Goal: Information Seeking & Learning: Find specific page/section

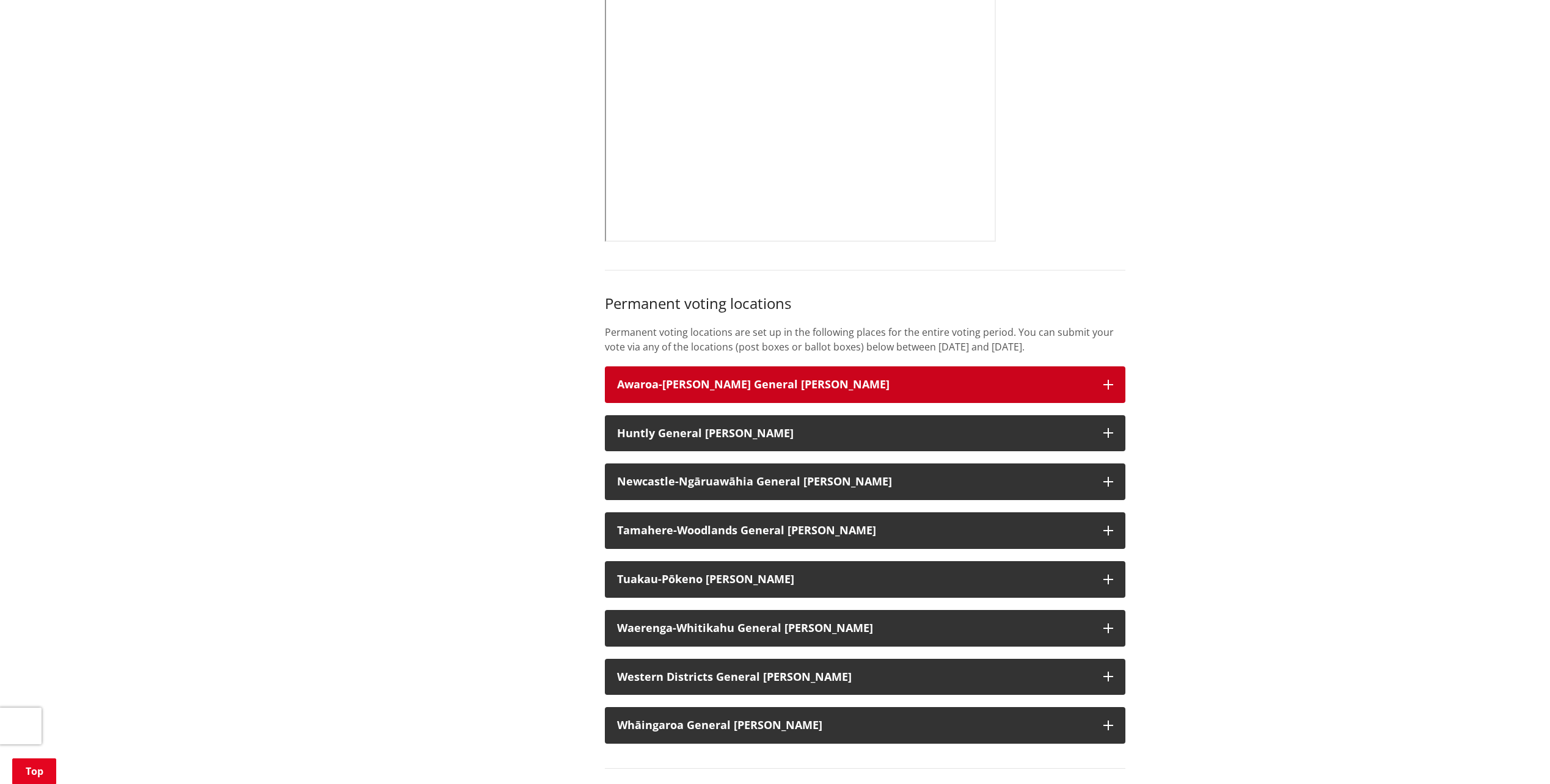
scroll to position [549, 0]
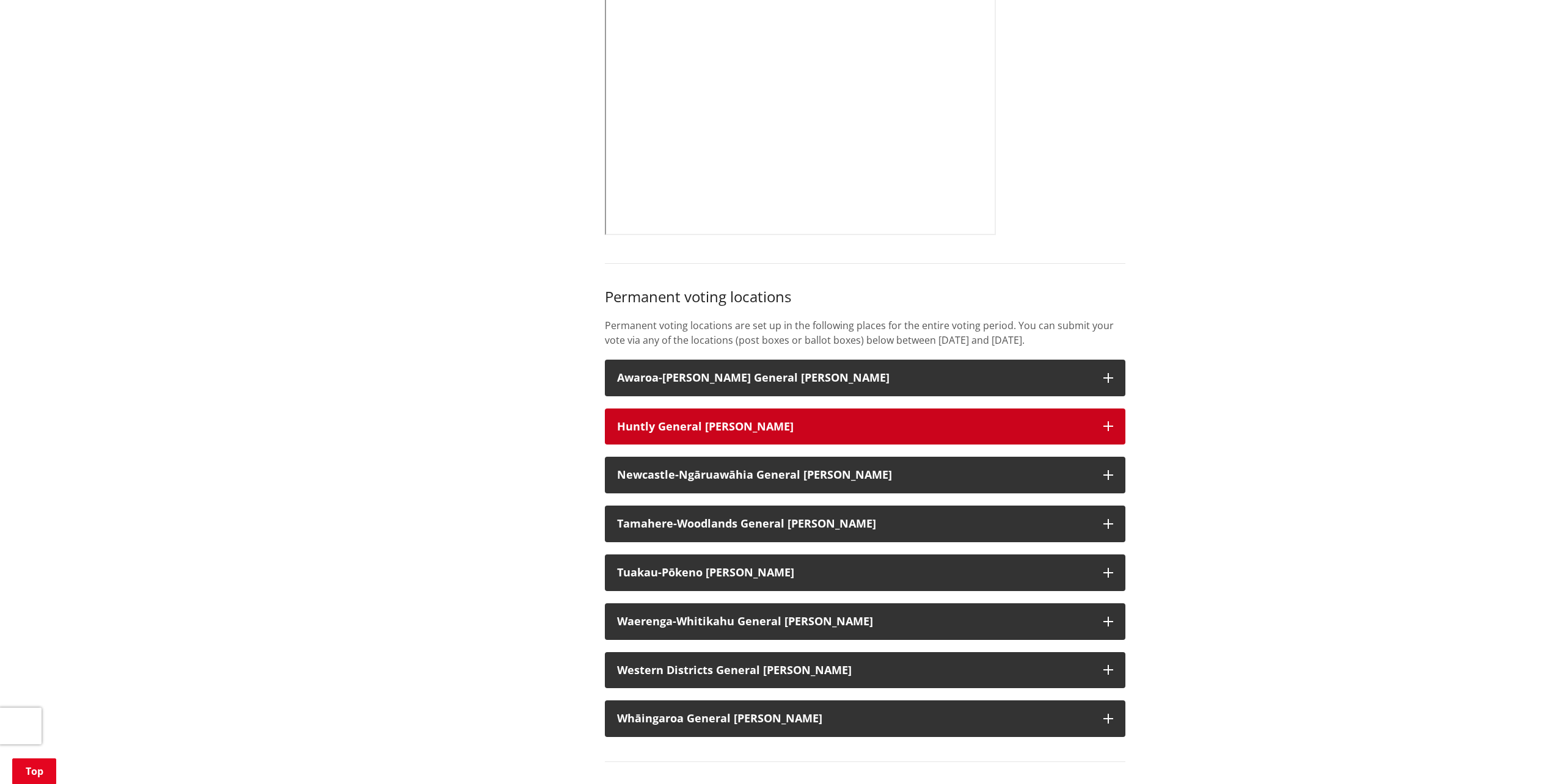
click at [761, 428] on h3 "Huntly General [PERSON_NAME]" at bounding box center [854, 427] width 474 height 12
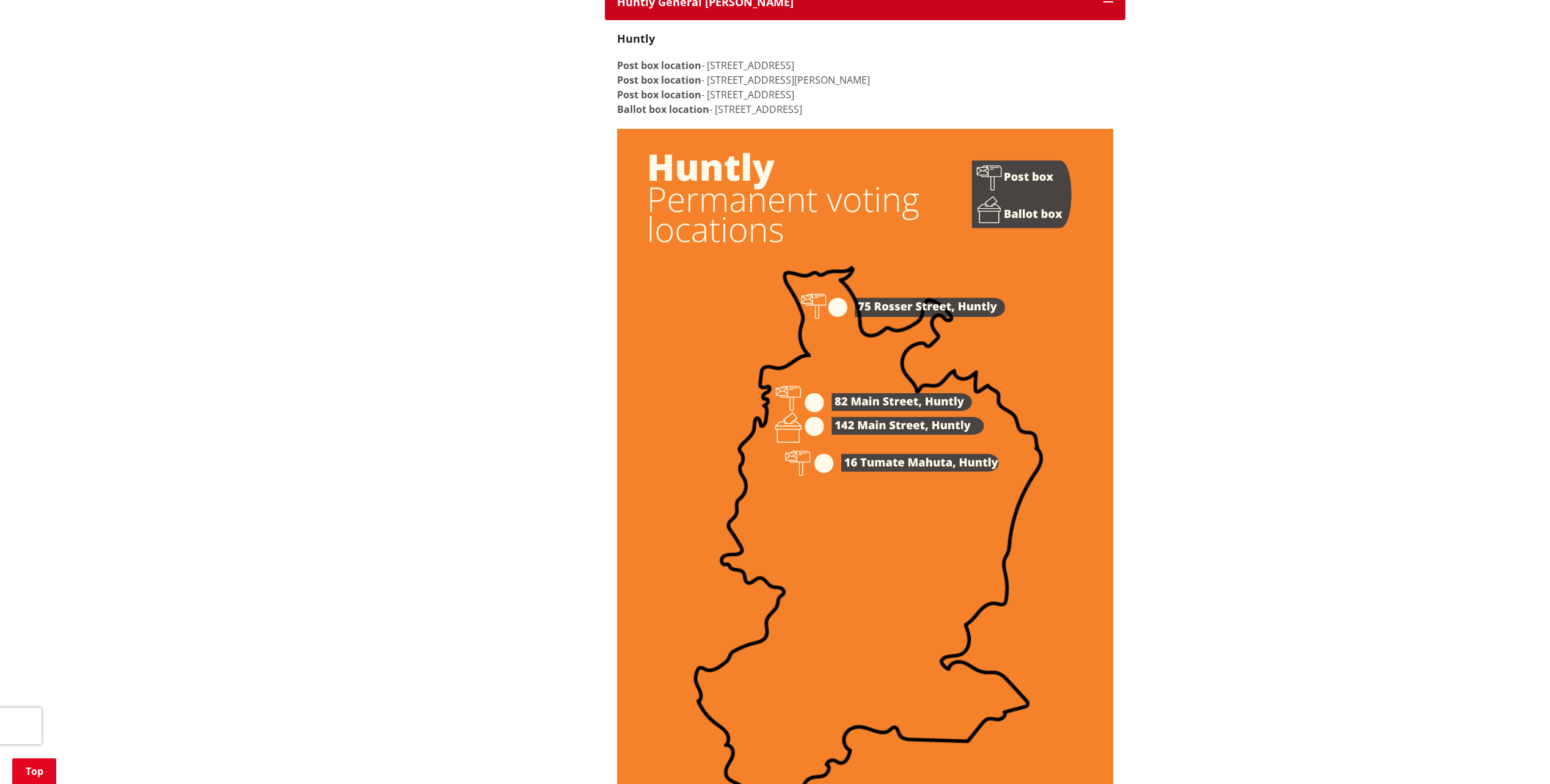
scroll to position [854, 0]
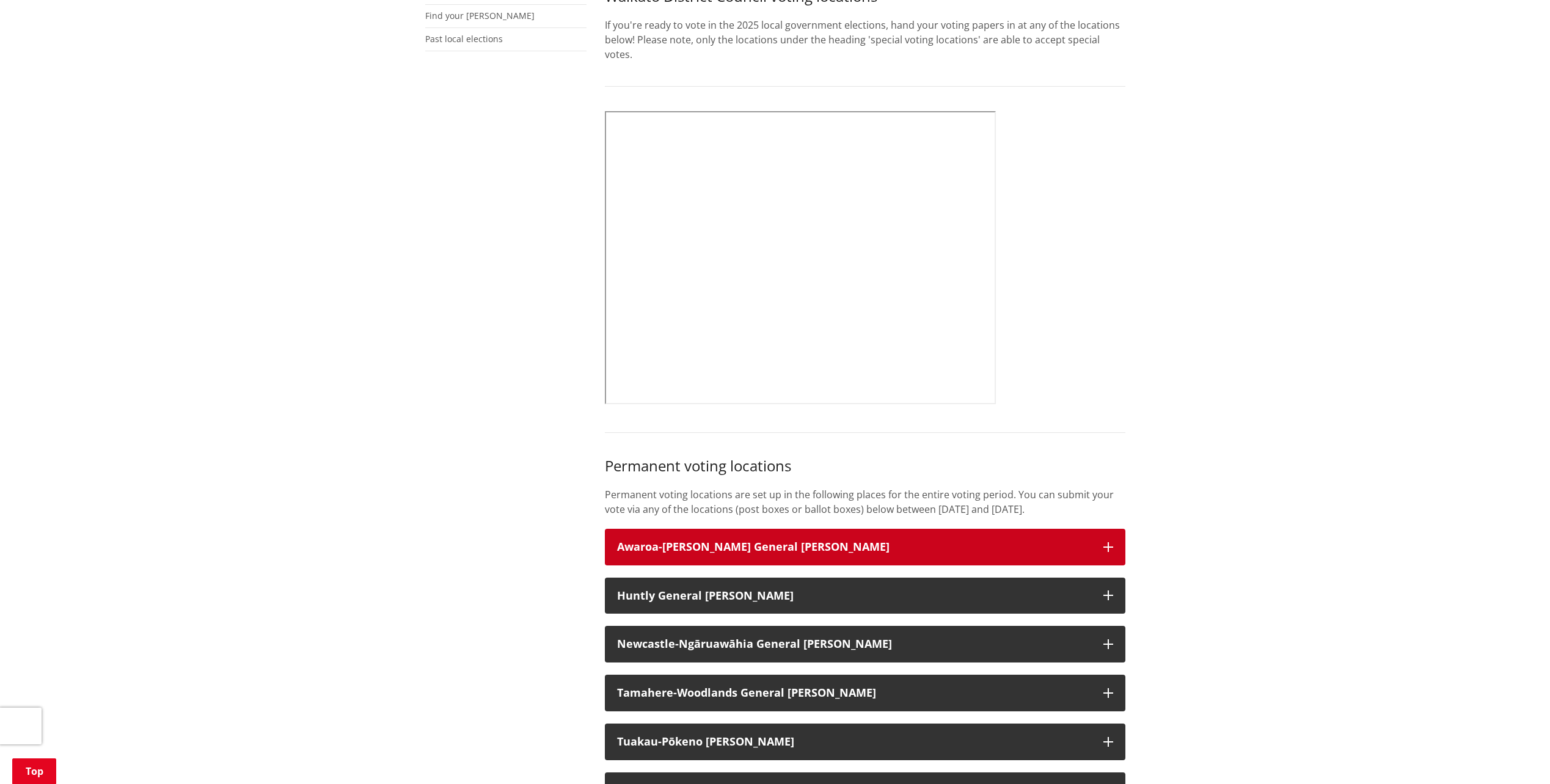
scroll to position [428, 0]
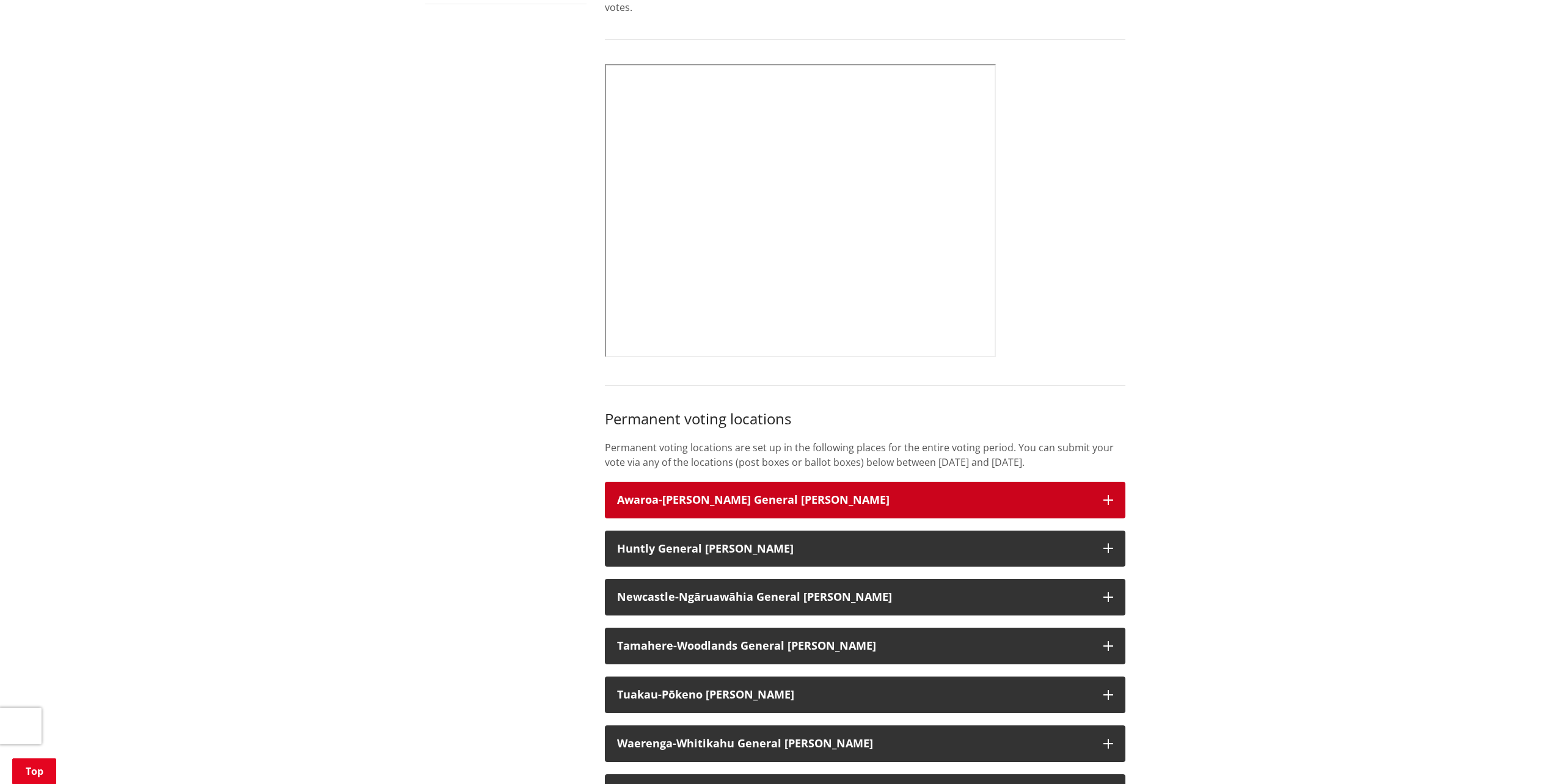
click at [841, 501] on h3 "Awaroa-[PERSON_NAME] General [PERSON_NAME]" at bounding box center [854, 500] width 474 height 12
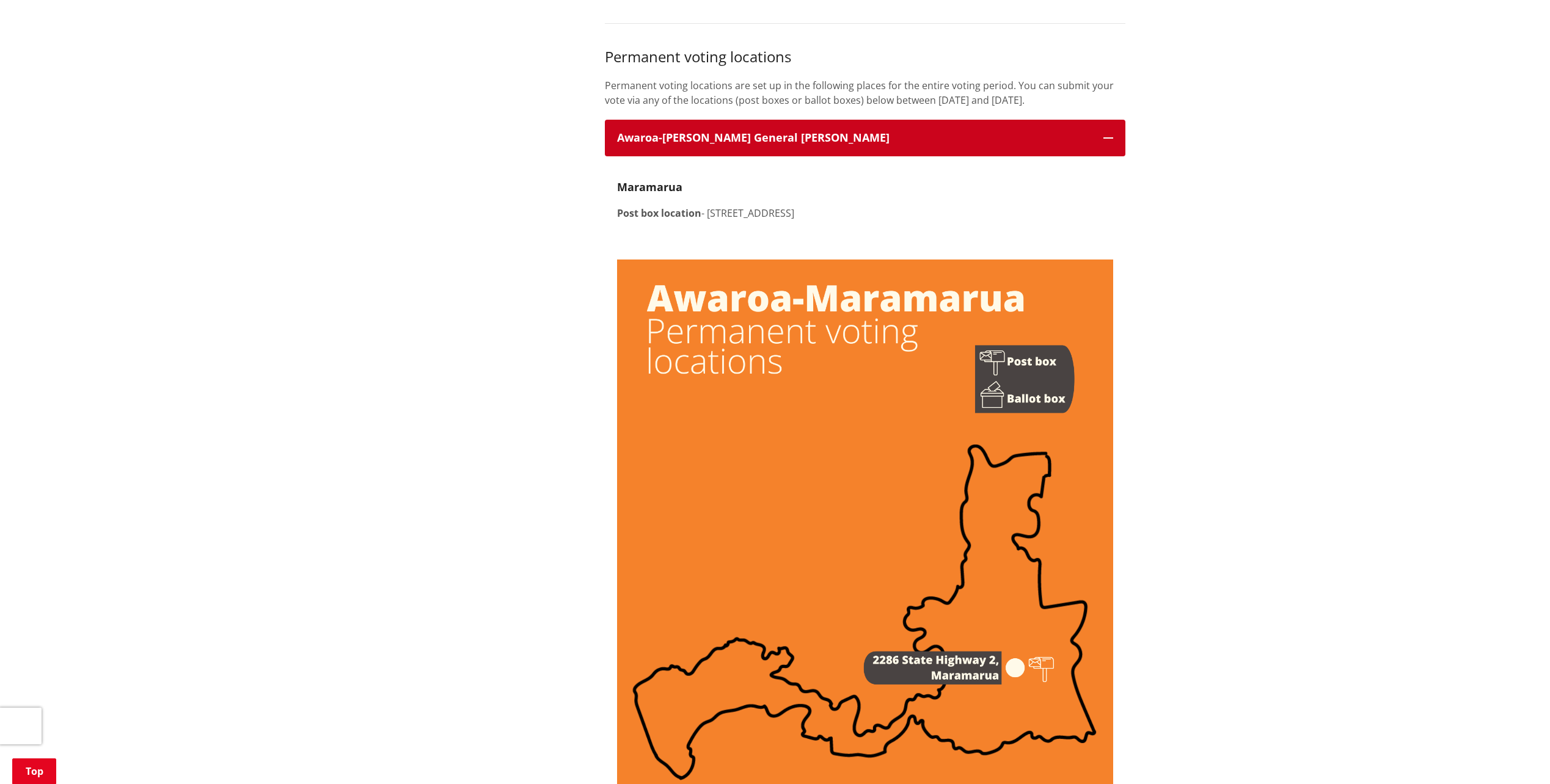
scroll to position [977, 0]
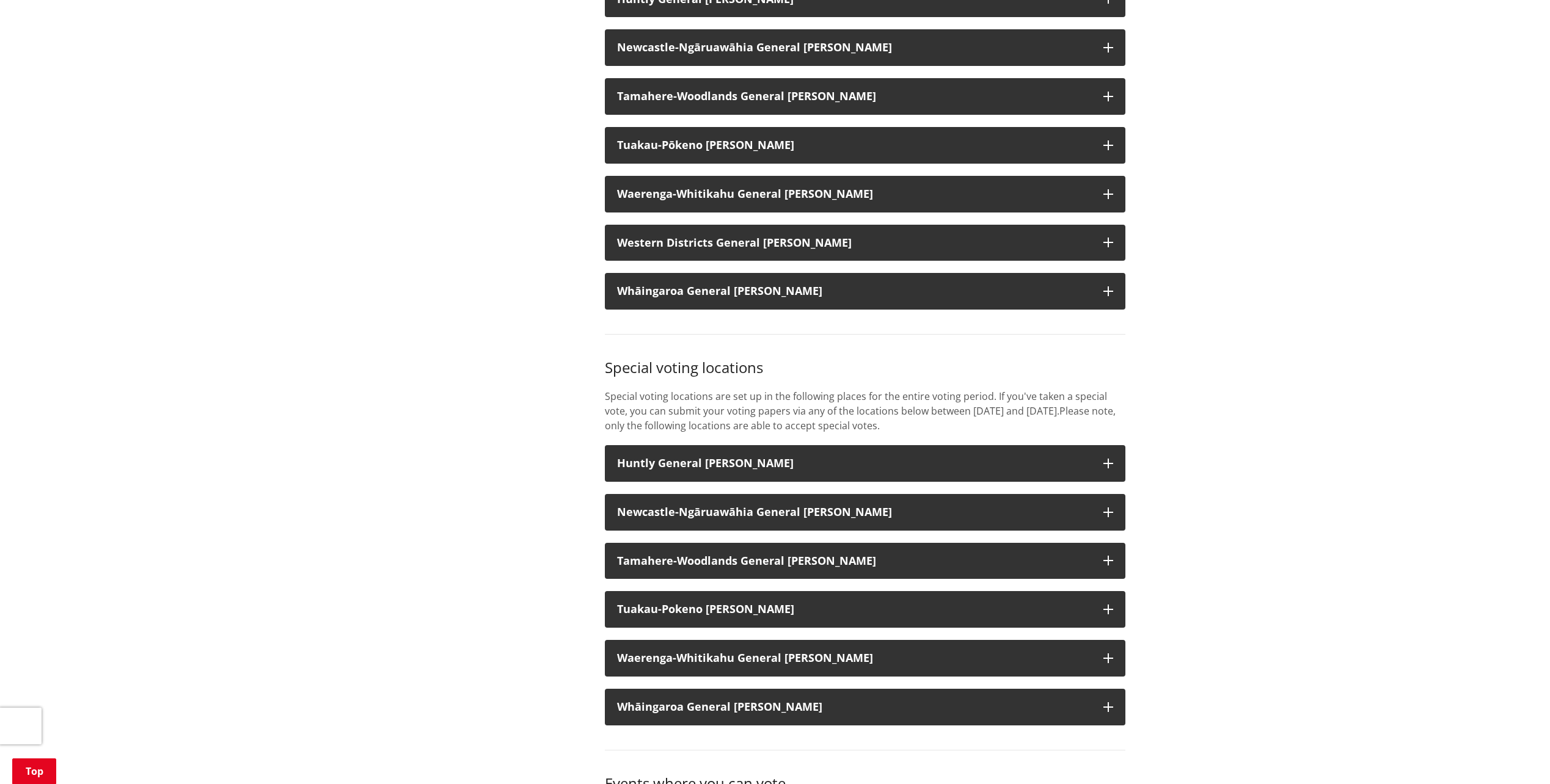
scroll to position [977, 0]
click at [1247, 399] on div "Home Your Council Elections Vote Where to vote Where to vote More from this sec…" at bounding box center [775, 397] width 1550 height 2503
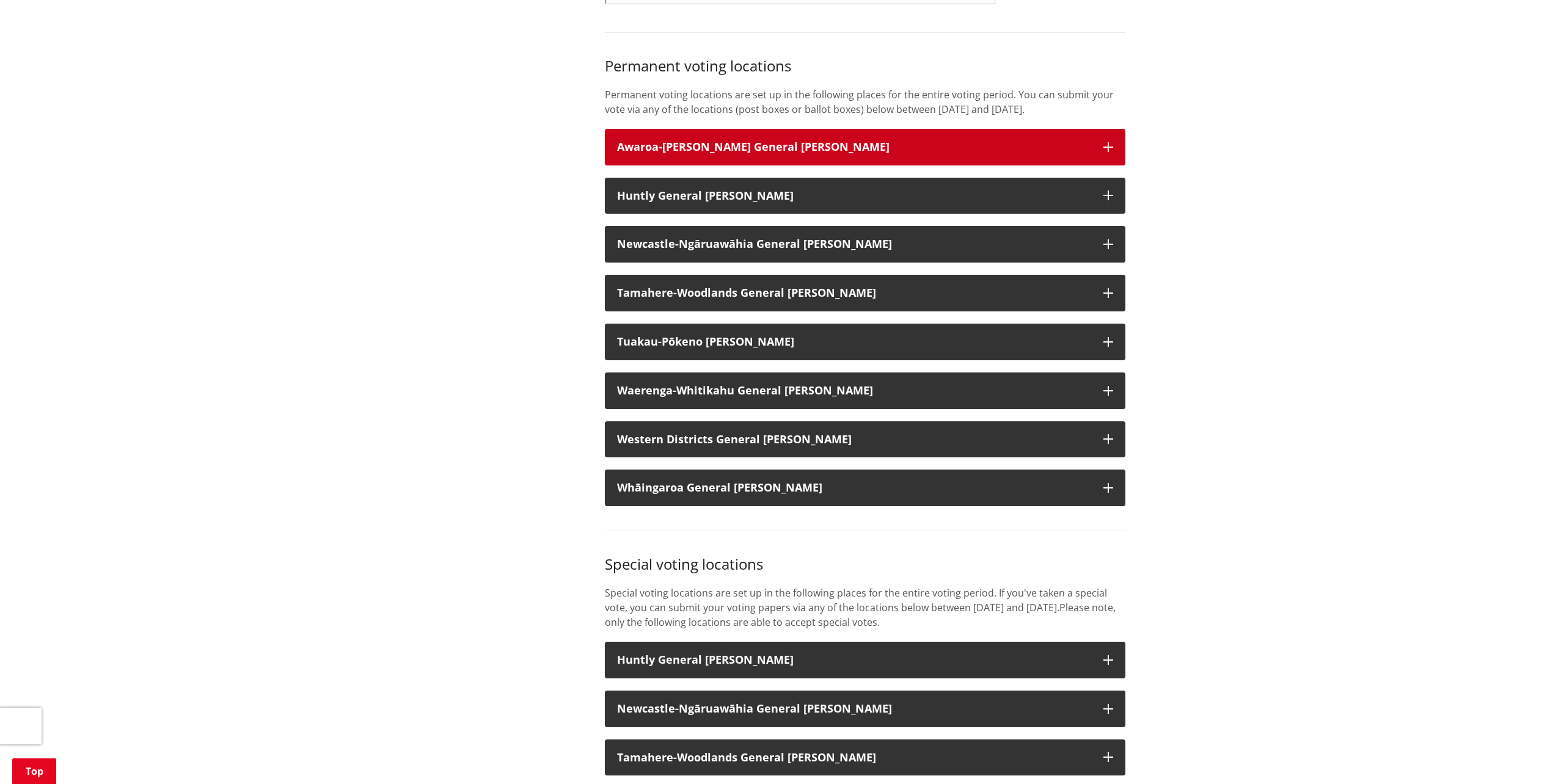
scroll to position [671, 0]
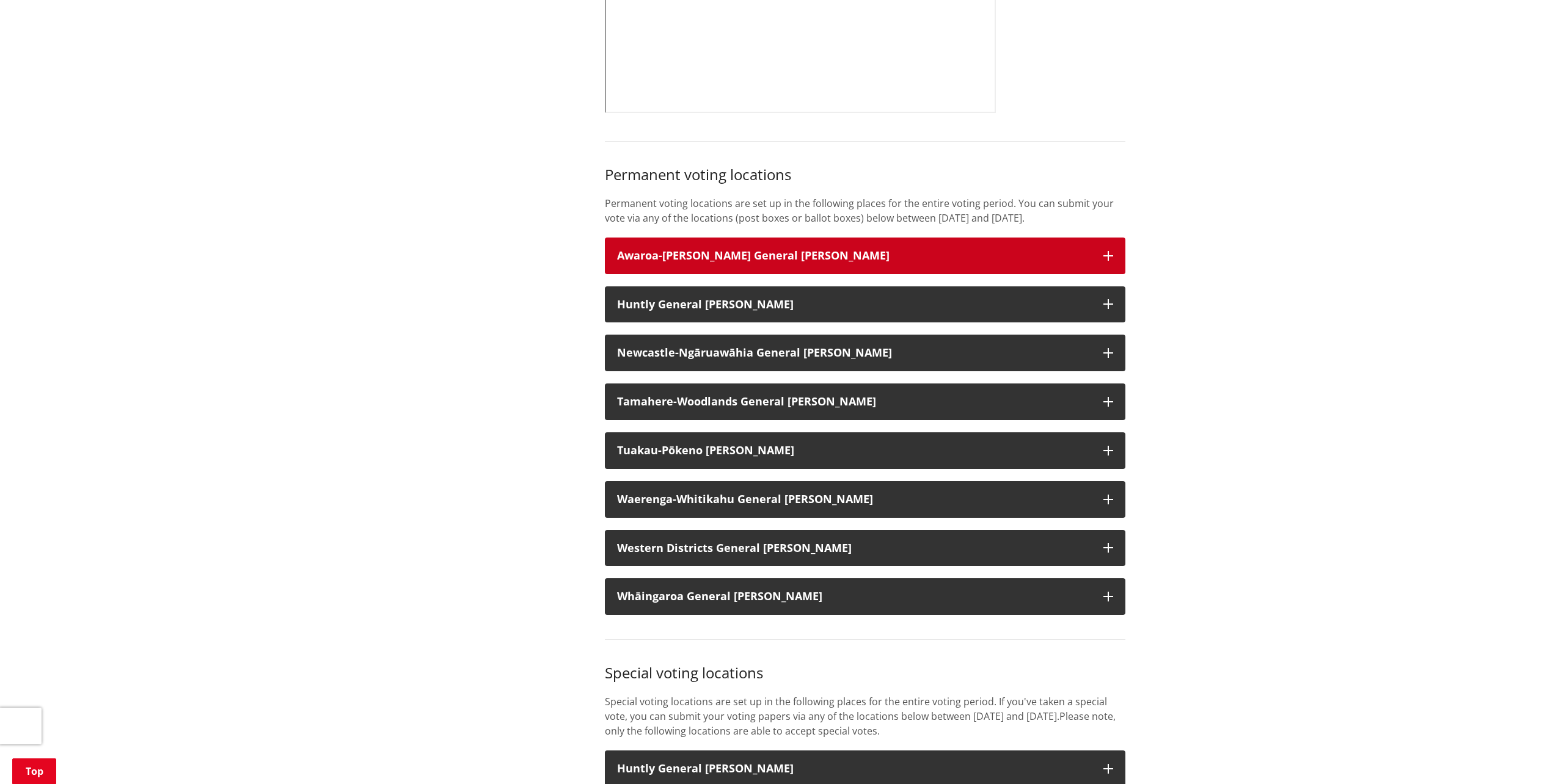
click at [1102, 251] on button "Awaroa-[PERSON_NAME] General [PERSON_NAME]" at bounding box center [865, 255] width 520 height 37
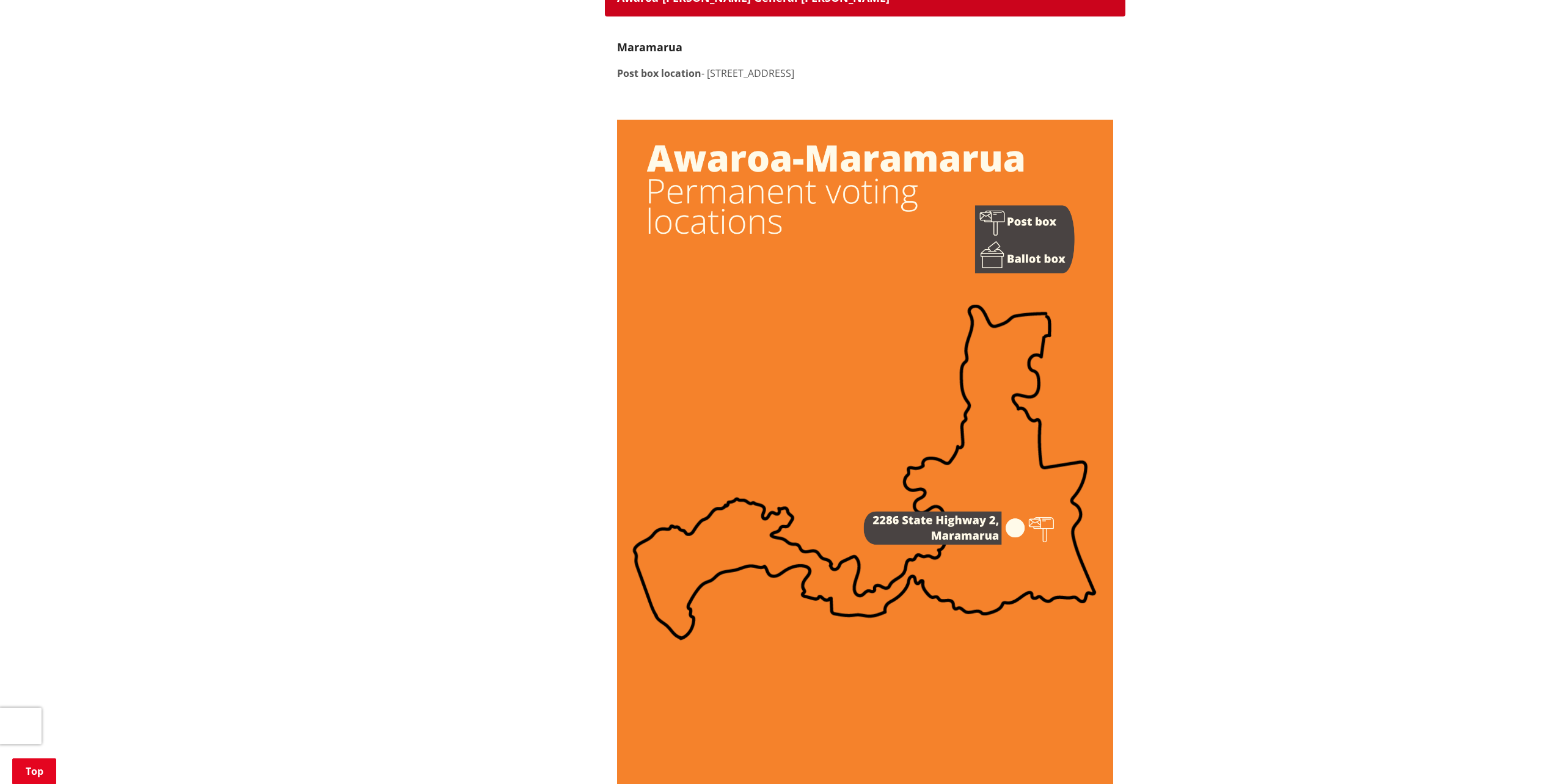
scroll to position [916, 0]
